Goal: Transaction & Acquisition: Purchase product/service

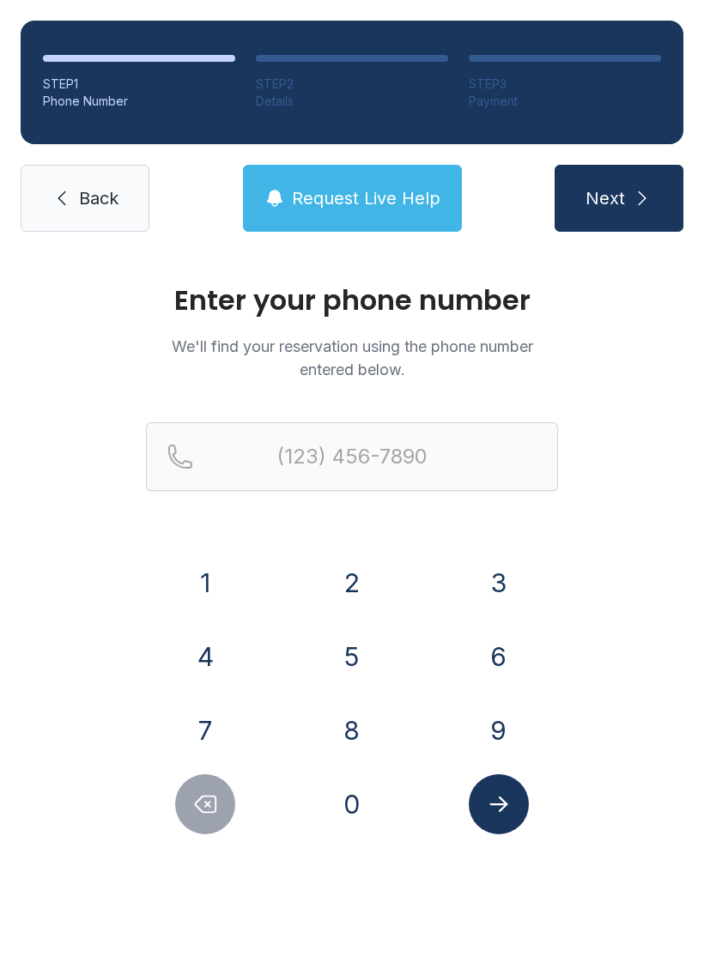
click at [60, 219] on link "Back" at bounding box center [85, 198] width 129 height 67
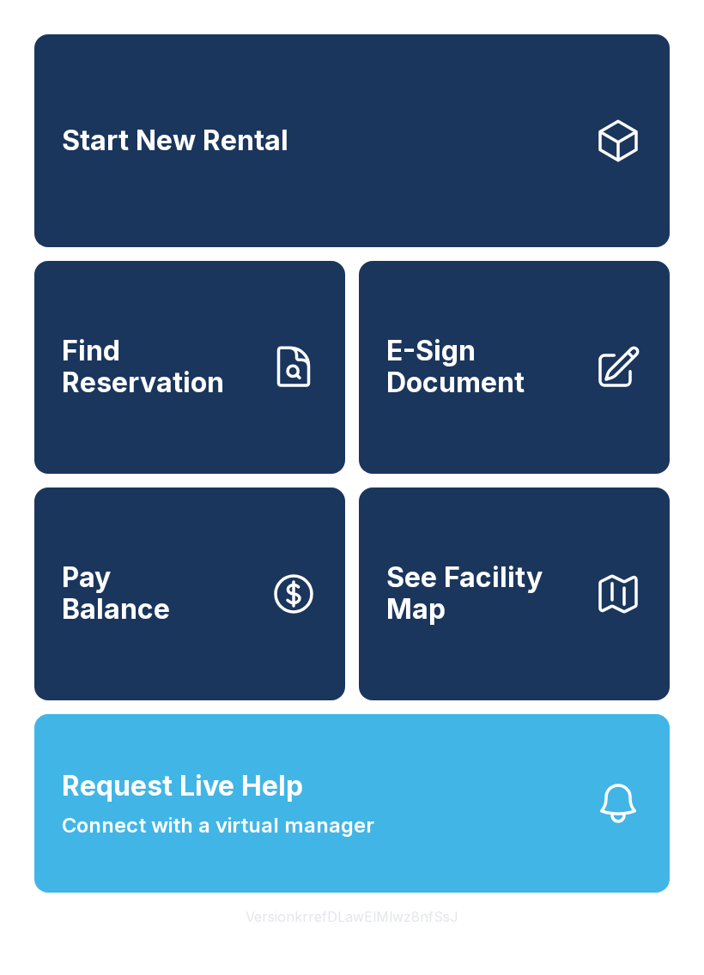
click at [484, 395] on span "E-Sign Document" at bounding box center [483, 367] width 194 height 63
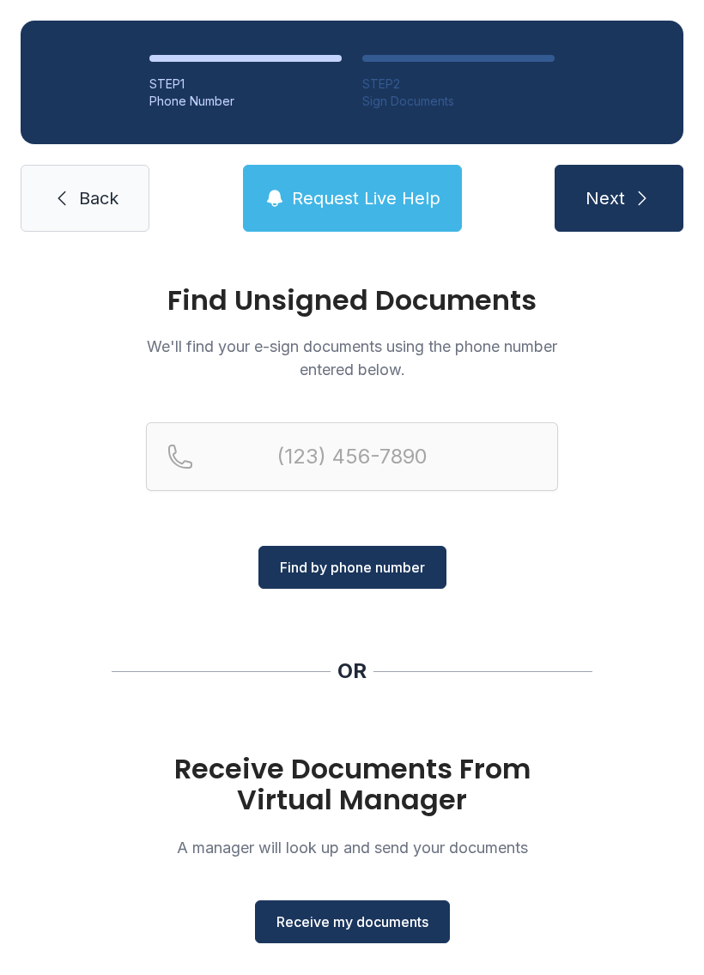
click at [43, 165] on link "Back" at bounding box center [85, 198] width 129 height 67
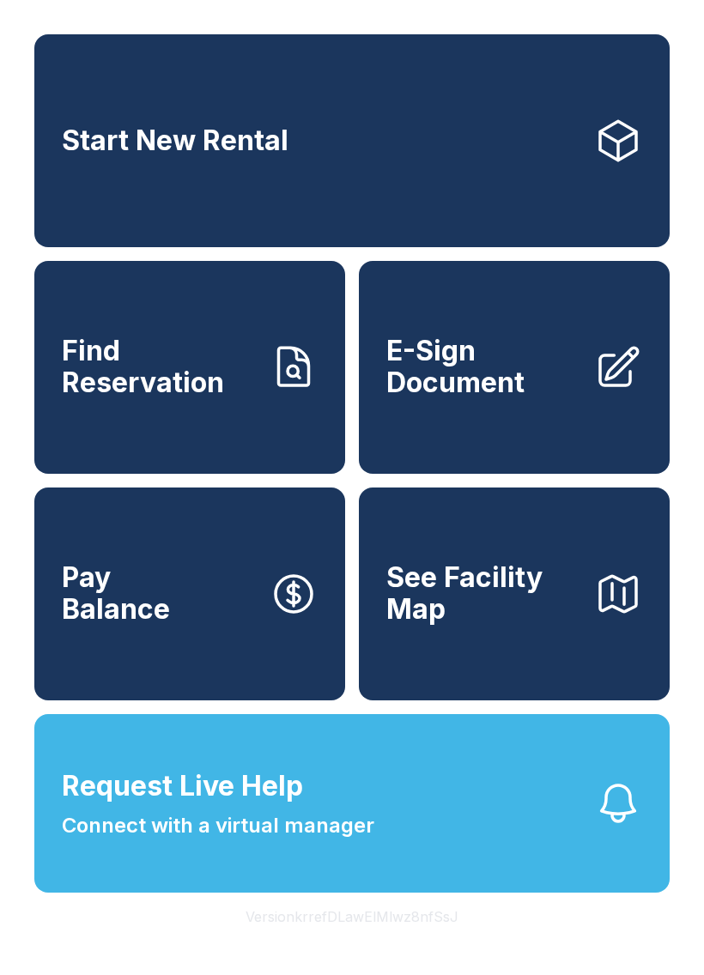
click at [106, 625] on span "Pay Balance" at bounding box center [116, 593] width 108 height 63
click at [504, 624] on span "See Facility Map" at bounding box center [483, 593] width 194 height 63
click at [192, 152] on span "Start New Rental" at bounding box center [175, 141] width 227 height 32
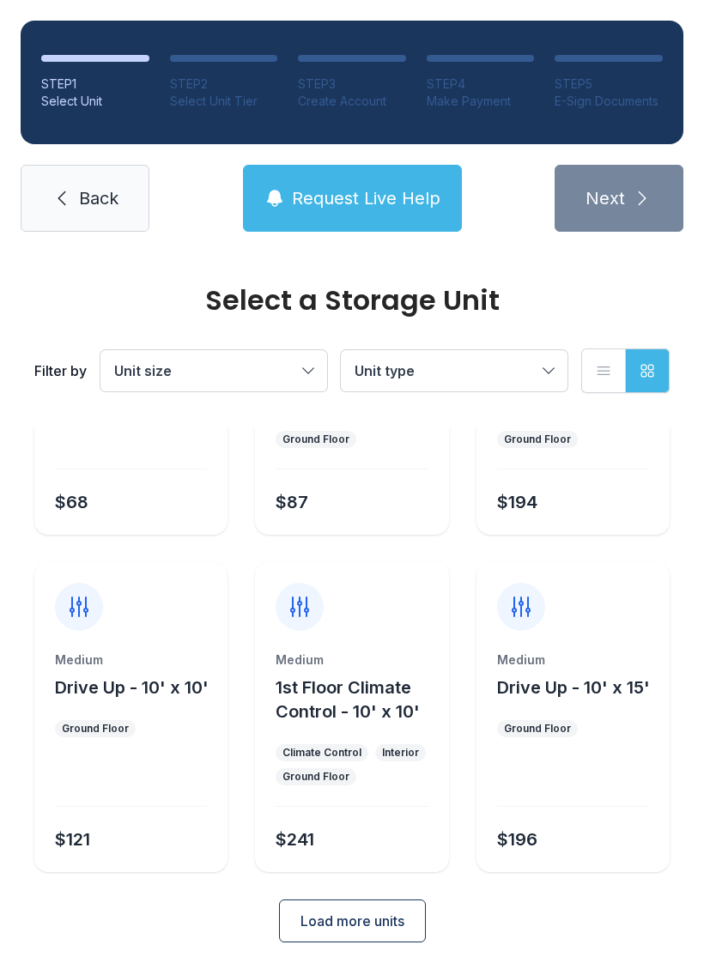
scroll to position [204, 0]
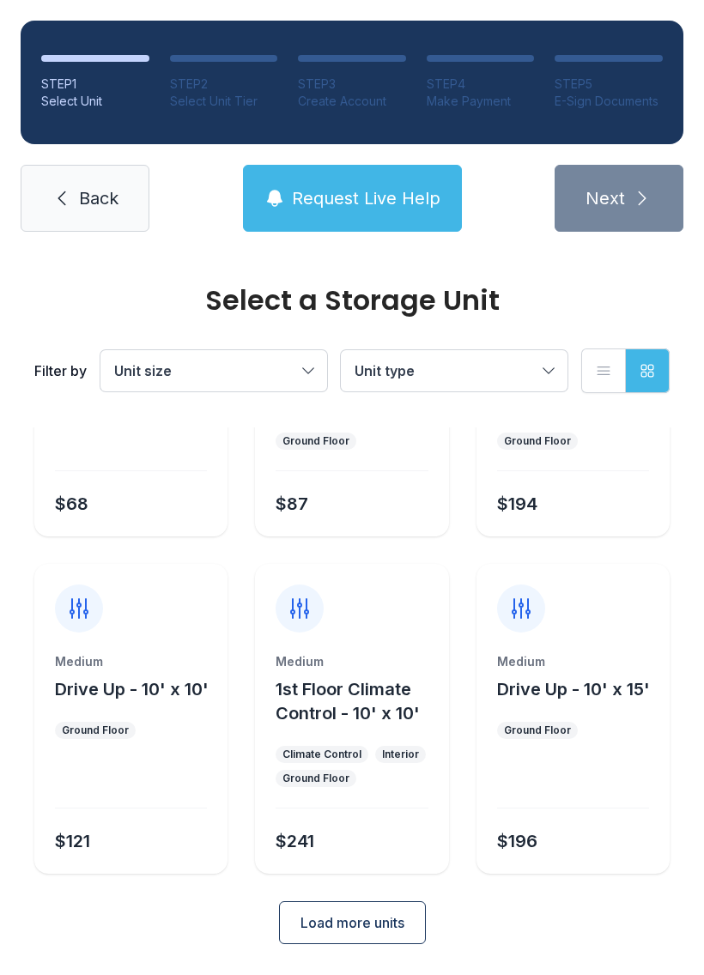
click at [322, 694] on span "1st Floor Climate Control - 10' x 10'" at bounding box center [348, 701] width 144 height 45
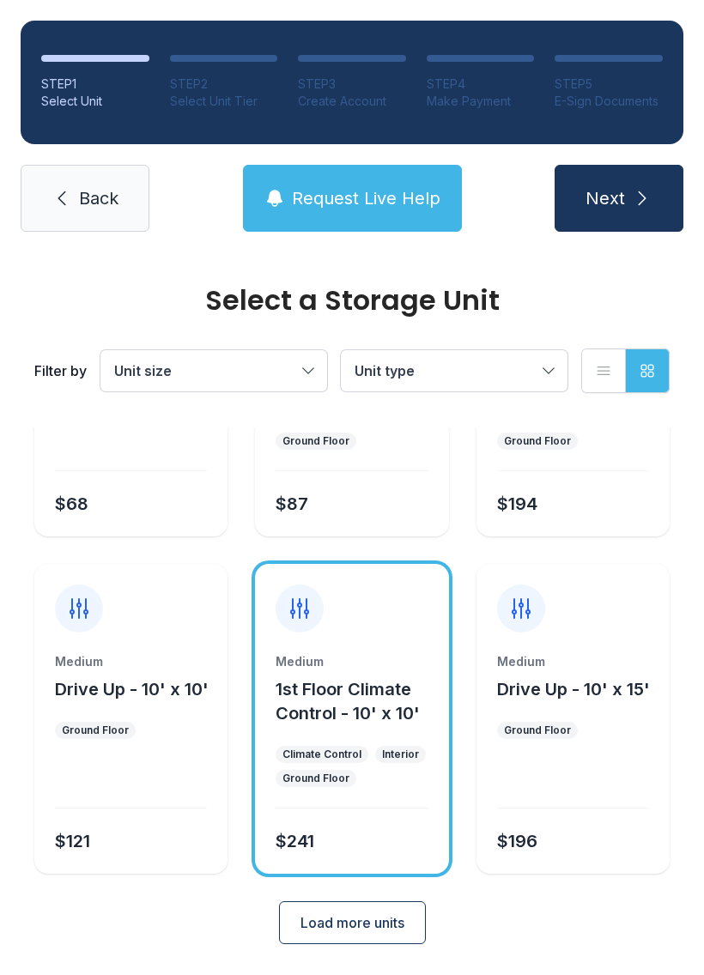
click at [610, 187] on span "Next" at bounding box center [605, 198] width 39 height 24
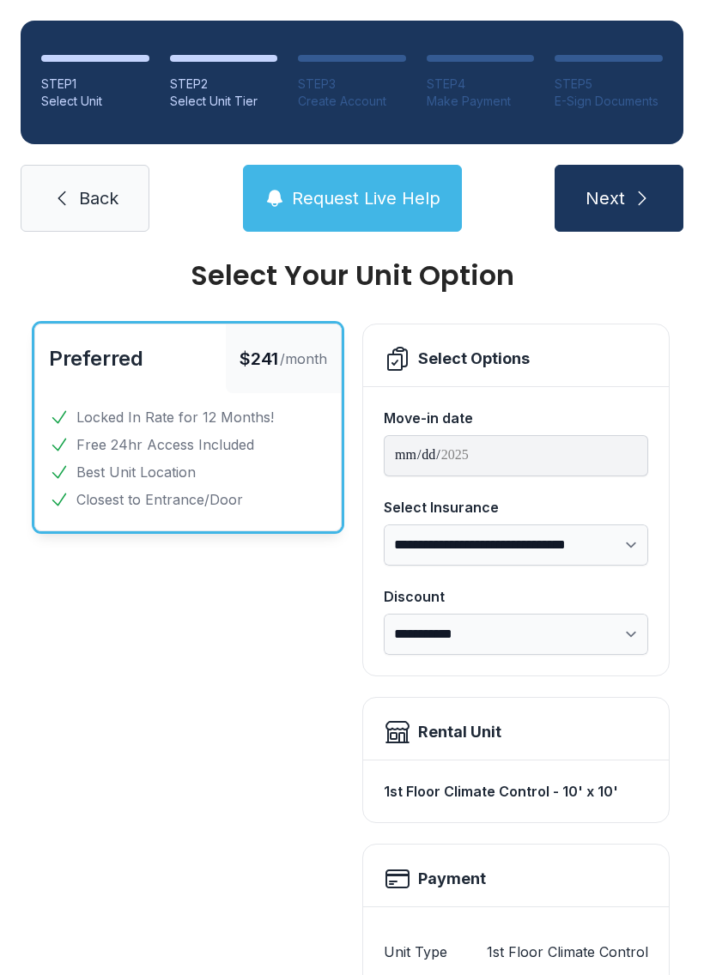
scroll to position [23, 0]
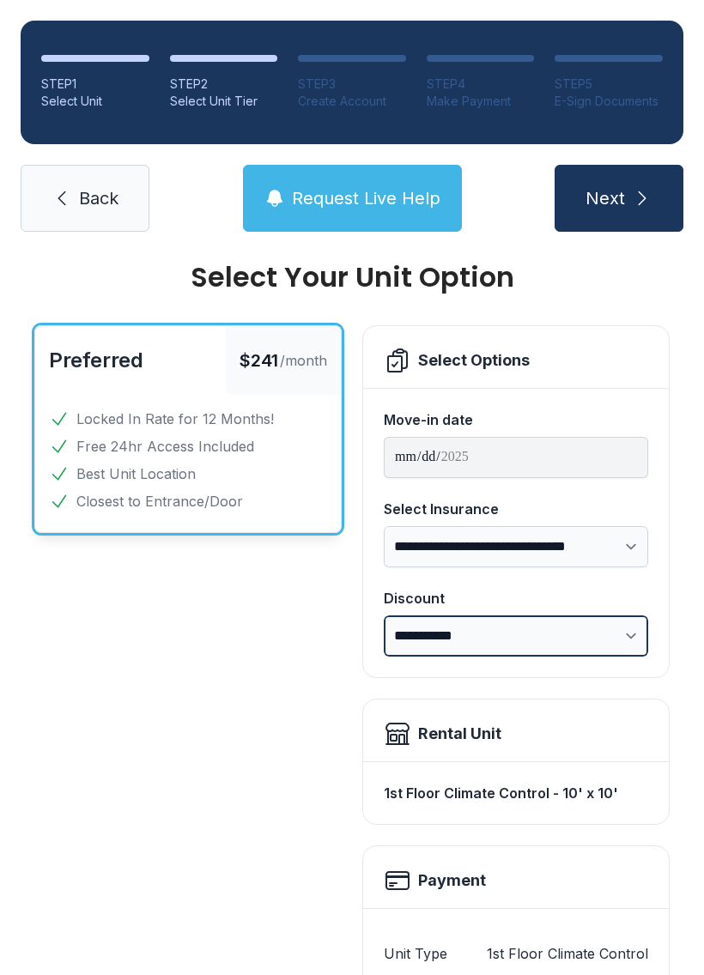
click at [424, 625] on select "**********" at bounding box center [516, 636] width 264 height 41
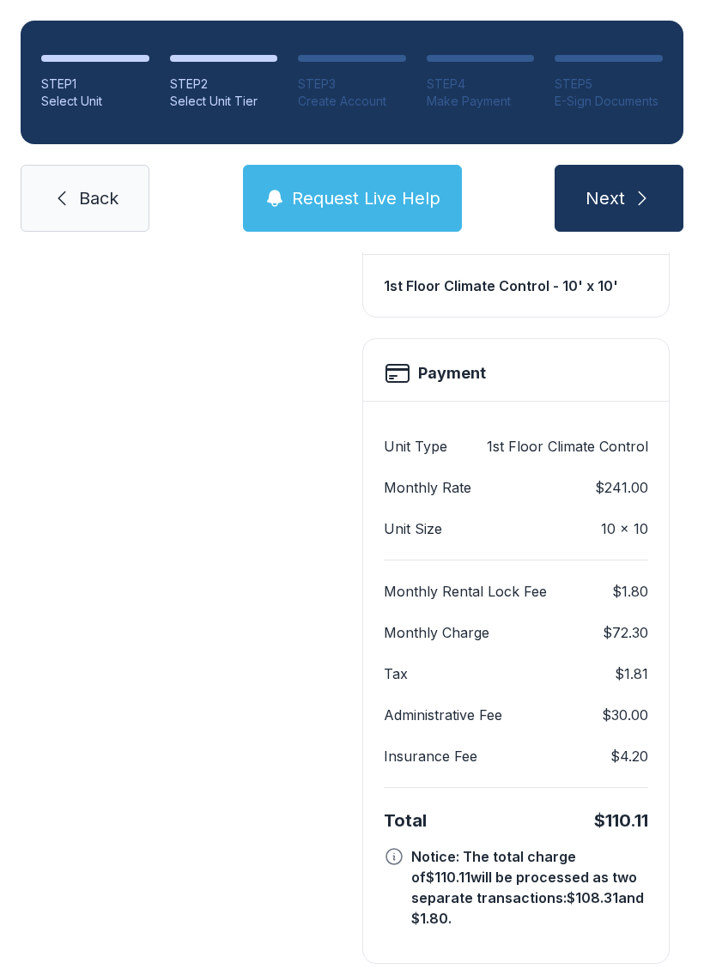
scroll to position [530, 0]
click at [601, 210] on span "Next" at bounding box center [605, 198] width 39 height 24
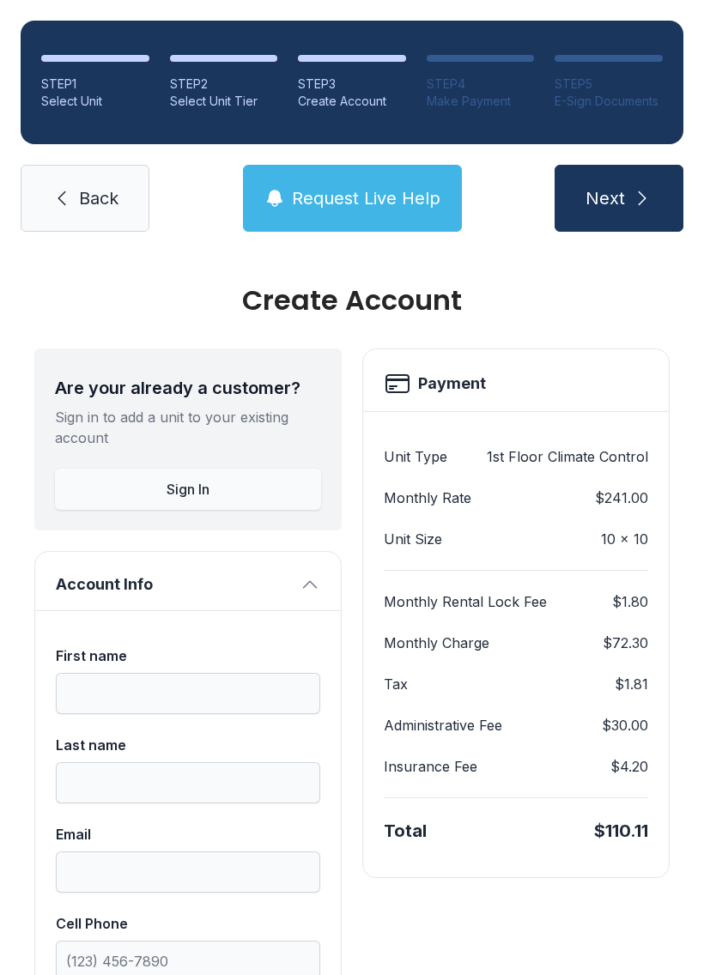
click at [93, 191] on span "Back" at bounding box center [98, 198] width 39 height 24
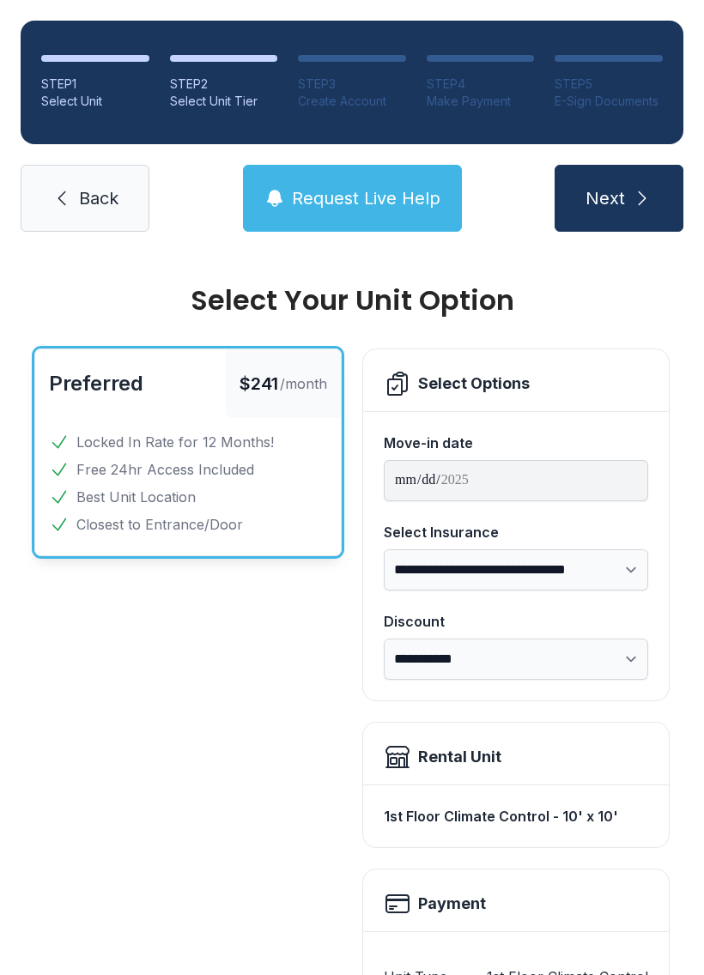
click at [64, 200] on icon at bounding box center [62, 198] width 21 height 21
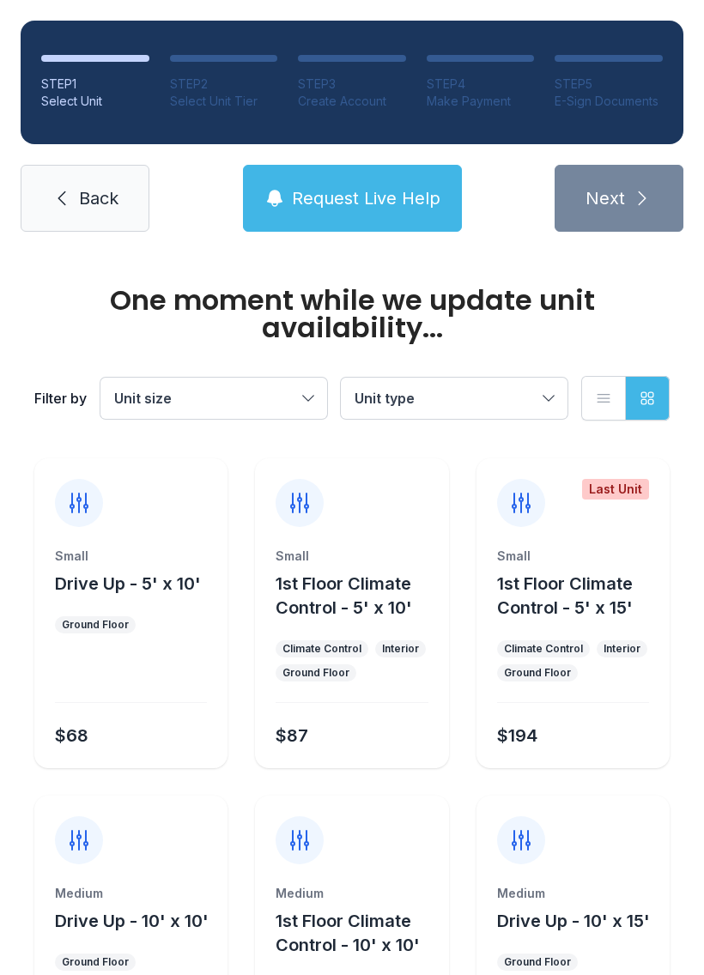
click at [83, 197] on span "Back" at bounding box center [98, 198] width 39 height 24
